Goal: Task Accomplishment & Management: Use online tool/utility

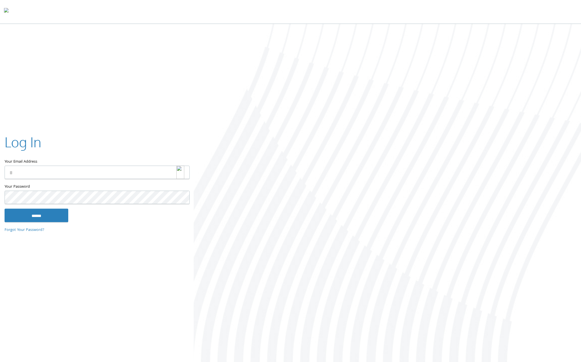
click at [182, 171] on img at bounding box center [180, 171] width 8 height 13
type input "**********"
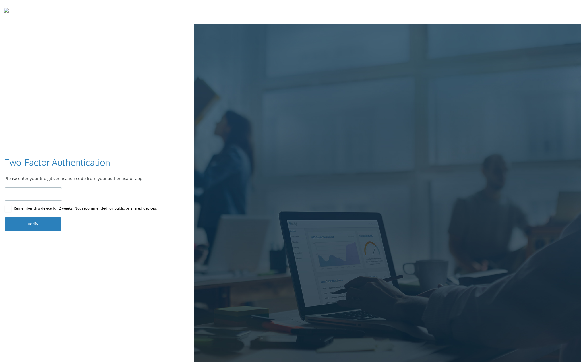
type input "******"
click at [39, 228] on button "Verify" at bounding box center [33, 224] width 57 height 14
